Goal: Information Seeking & Learning: Learn about a topic

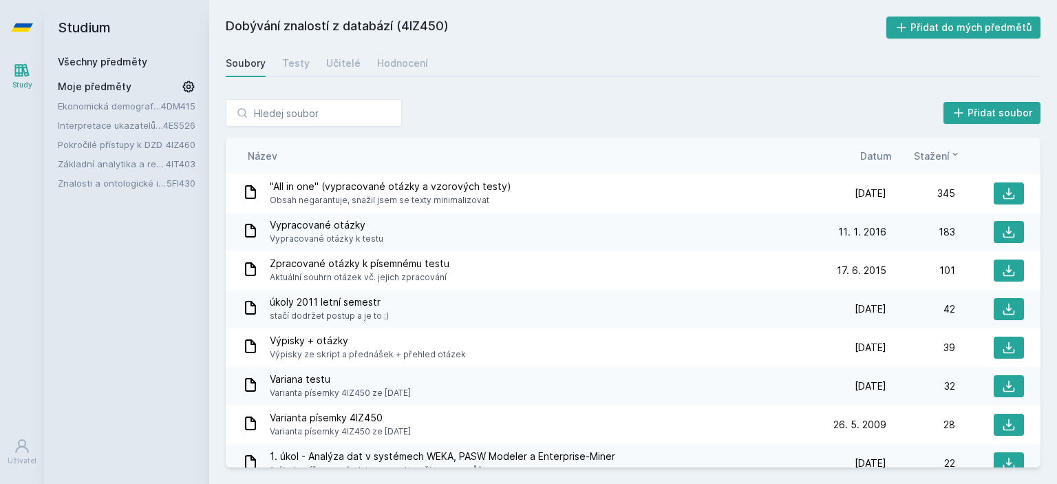
click at [128, 63] on link "Všechny předměty" at bounding box center [102, 62] width 89 height 12
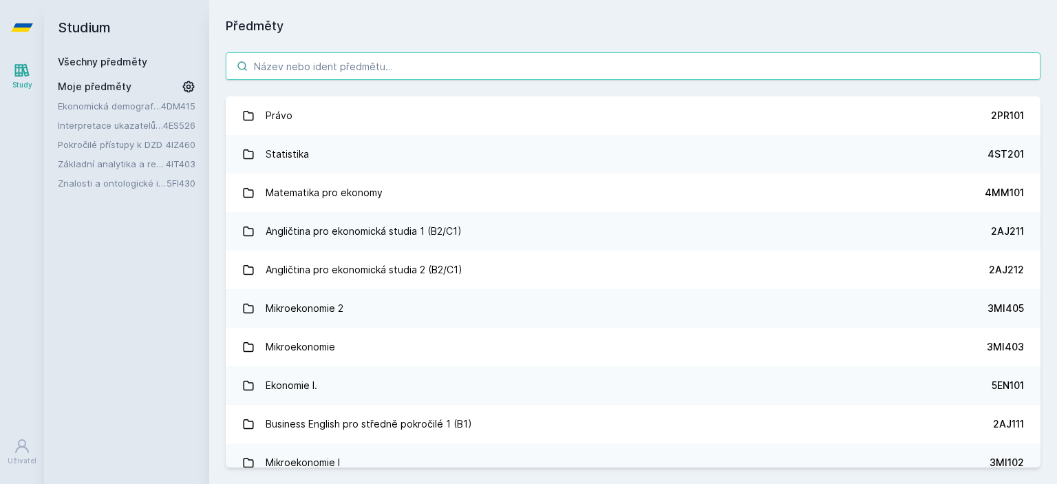
click at [322, 71] on input "search" at bounding box center [633, 66] width 814 height 28
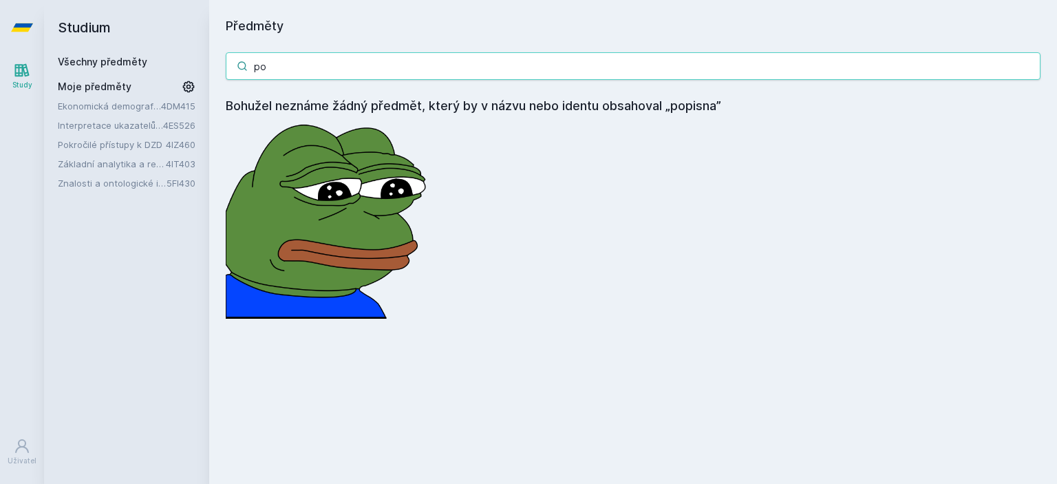
type input "p"
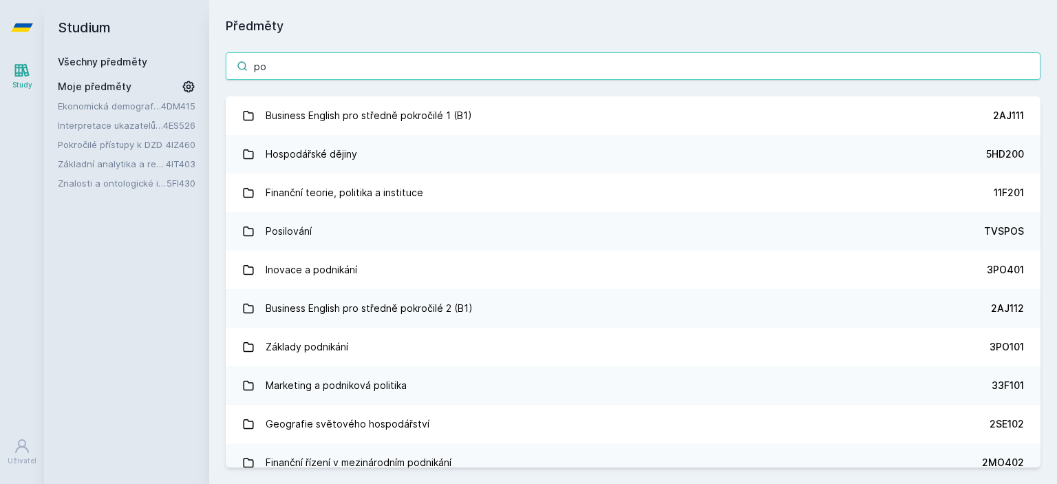
type input "p"
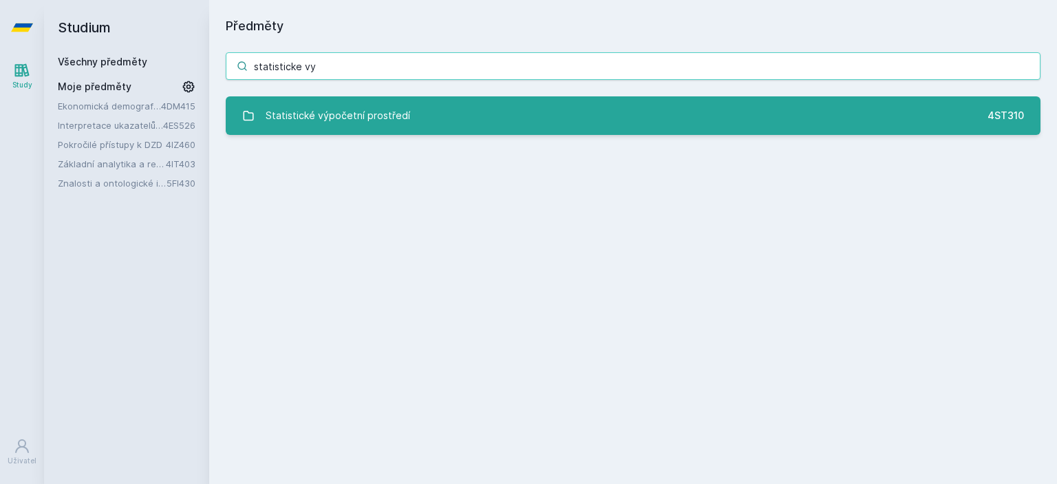
type input "statisticke vy"
click at [411, 118] on link "Statistické výpočetní prostředí 4ST310" at bounding box center [633, 115] width 814 height 39
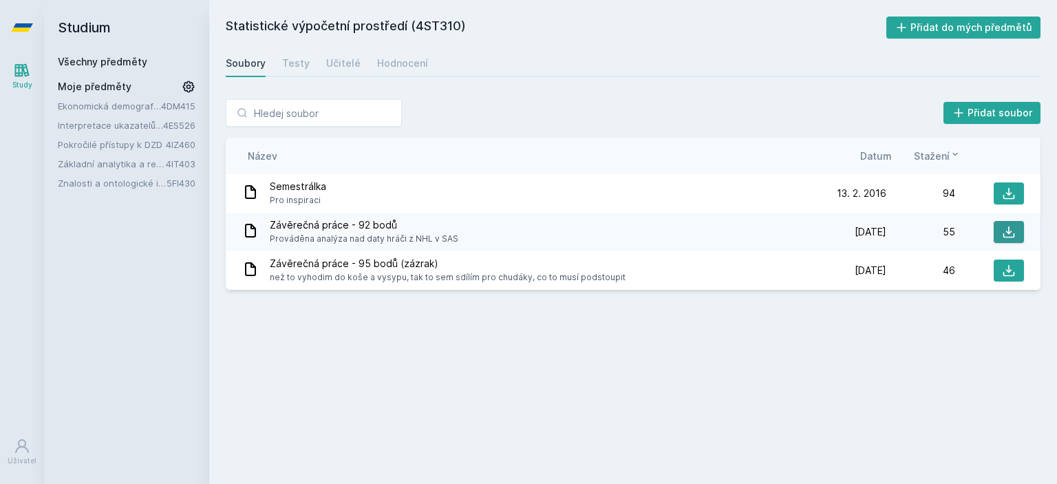
click at [999, 233] on button at bounding box center [1008, 232] width 30 height 22
click at [1001, 268] on button at bounding box center [1008, 270] width 30 height 22
drag, startPoint x: 415, startPoint y: 23, endPoint x: 461, endPoint y: 27, distance: 45.5
click at [461, 27] on h2 "Statistické výpočetní prostředí (4ST310)" at bounding box center [556, 28] width 660 height 22
copy h2 "4ST310"
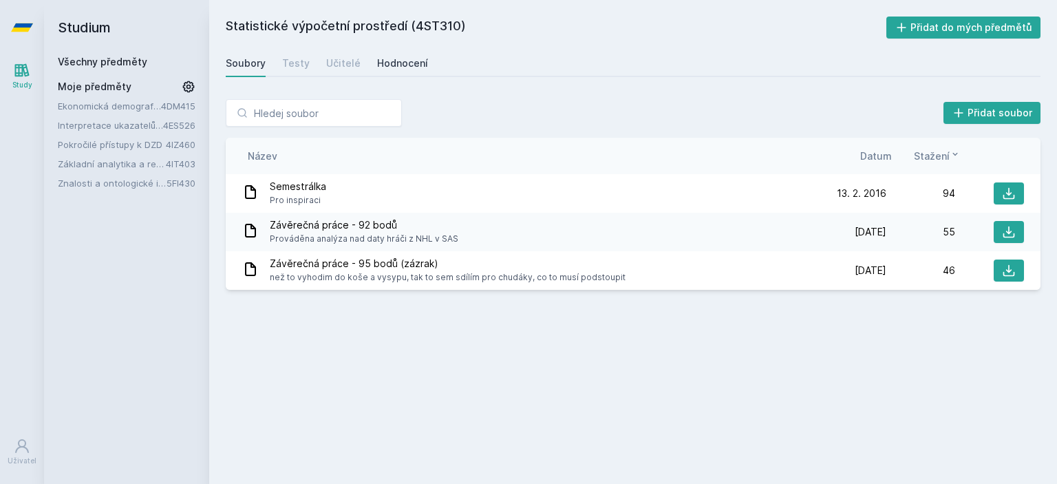
click at [411, 64] on div "Hodnocení" at bounding box center [402, 63] width 51 height 14
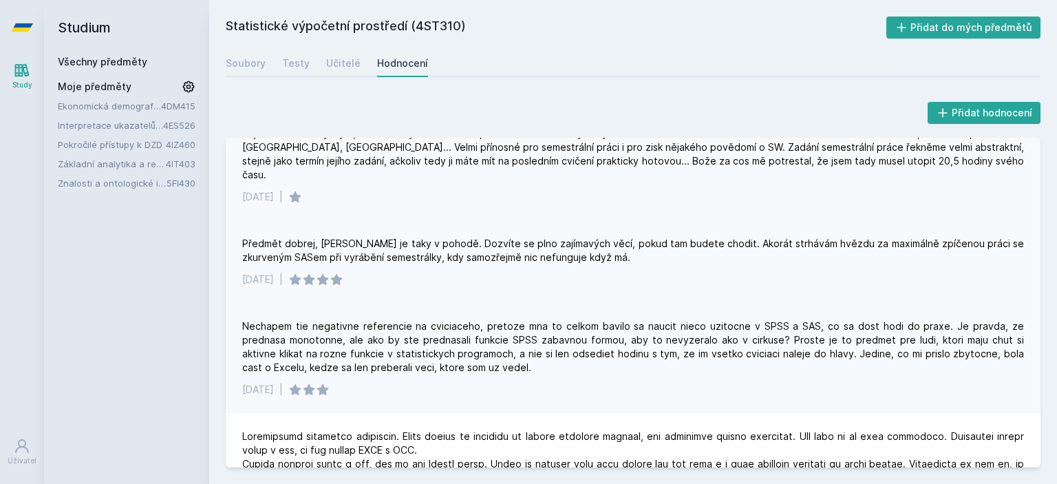
scroll to position [359, 0]
